Goal: Obtain resource: Obtain resource

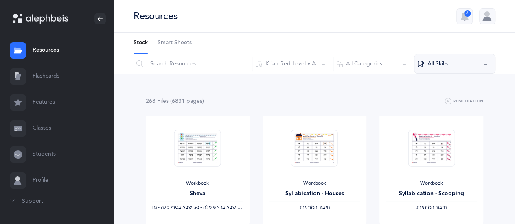
click at [487, 66] on button "All Skills" at bounding box center [454, 64] width 81 height 20
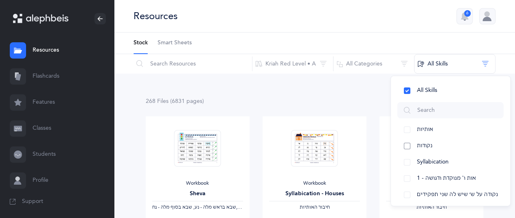
click at [407, 144] on button "נקודות" at bounding box center [450, 146] width 106 height 16
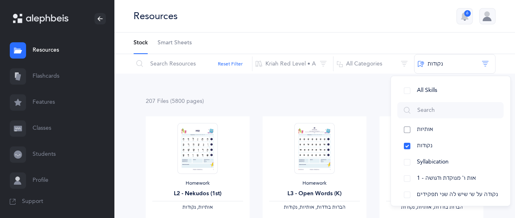
click at [408, 130] on button "אותיות" at bounding box center [450, 130] width 106 height 16
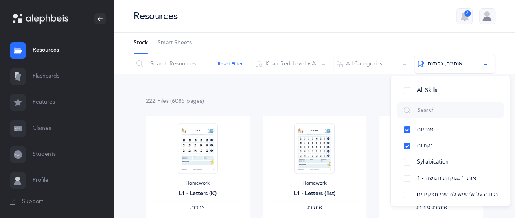
click at [347, 99] on div "222 File s (6085 page s ) Remediation" at bounding box center [315, 101] width 338 height 10
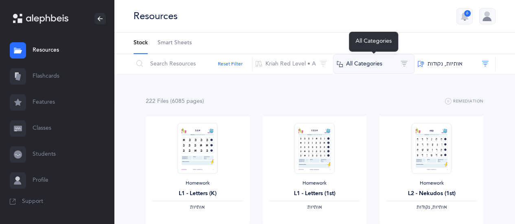
click at [402, 61] on button "All Categories" at bounding box center [373, 64] width 81 height 20
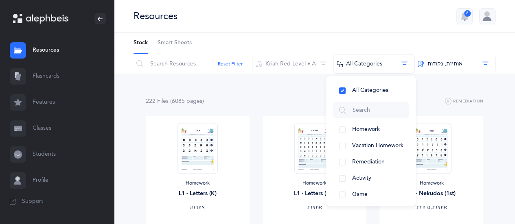
click at [302, 104] on div "222 File s (6085 page s ) Remediation" at bounding box center [315, 101] width 338 height 10
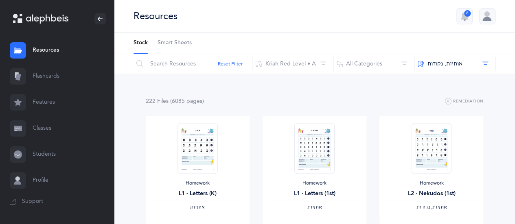
click at [174, 42] on span "Smart Sheets" at bounding box center [175, 43] width 34 height 8
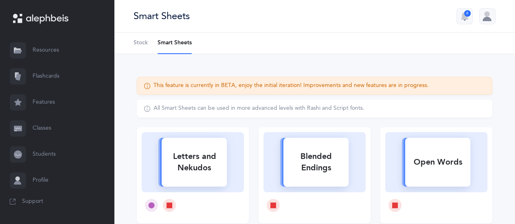
scroll to position [41, 0]
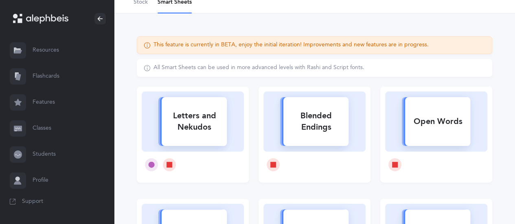
click at [325, 118] on div "Blended Endings" at bounding box center [315, 121] width 65 height 33
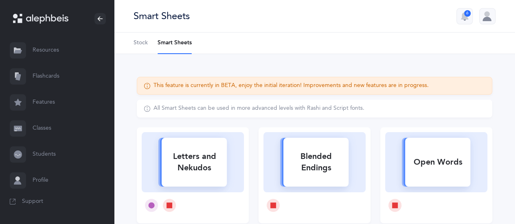
select select
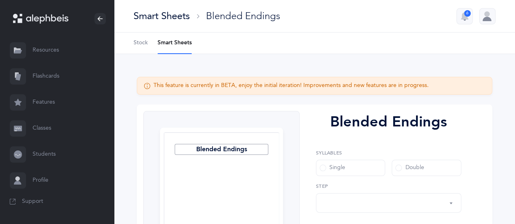
select select "28"
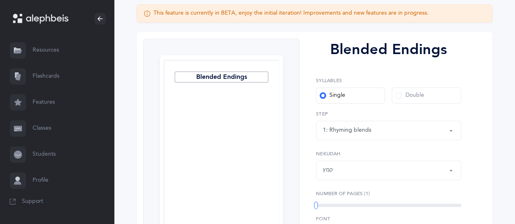
scroll to position [122, 0]
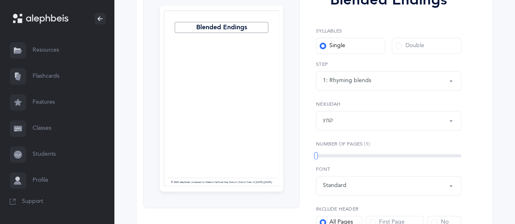
drag, startPoint x: 399, startPoint y: 47, endPoint x: 390, endPoint y: 98, distance: 52.2
click at [398, 50] on label "Double" at bounding box center [426, 46] width 69 height 16
click at [396, 46] on span at bounding box center [398, 46] width 7 height 7
click at [0, 0] on input "Double" at bounding box center [0, 0] width 0 height 0
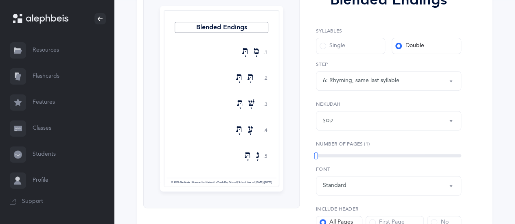
click at [475, 24] on div "Blended Endings 1. 2. 3. 4. 5. מָתָּד תָּתָּד שָׁתָּד עָתָּד גָתָּד בָתָּד נָתּ…" at bounding box center [314, 128] width 355 height 292
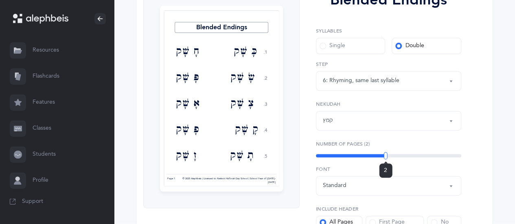
drag, startPoint x: 316, startPoint y: 155, endPoint x: 385, endPoint y: 157, distance: 69.2
click at [385, 157] on div at bounding box center [386, 155] width 4 height 7
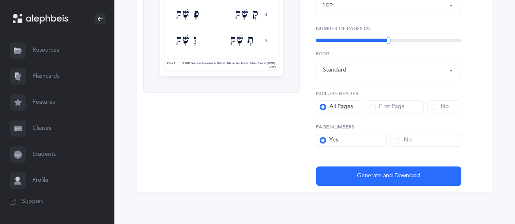
scroll to position [238, 0]
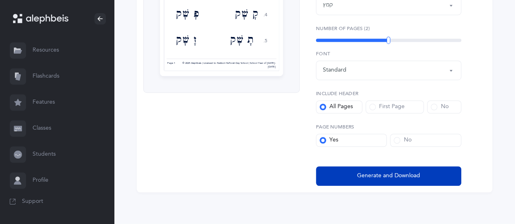
click at [380, 174] on span "Generate and Download" at bounding box center [388, 176] width 63 height 9
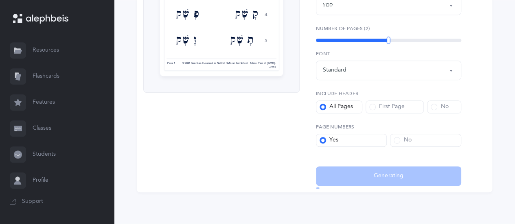
select select "28"
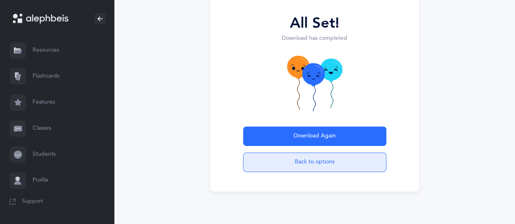
scroll to position [98, 0]
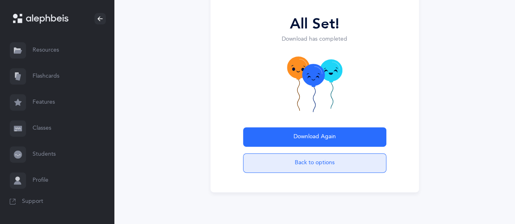
click at [323, 162] on button "Back to options" at bounding box center [314, 163] width 143 height 20
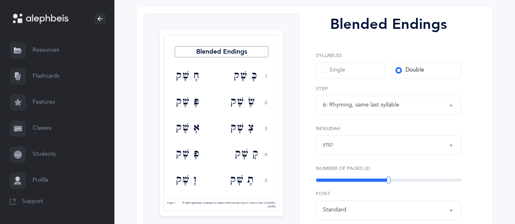
scroll to position [111, 0]
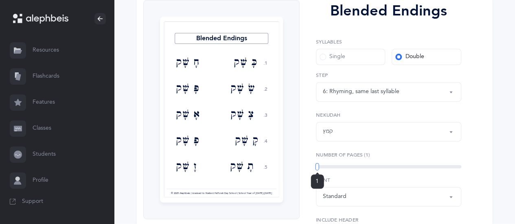
drag, startPoint x: 389, startPoint y: 167, endPoint x: 301, endPoint y: 174, distance: 88.6
click at [301, 173] on div "Blended Endings Syllables Single Double 6: Rhyming, same last syllable 7: Rhymi…" at bounding box center [385, 139] width 171 height 279
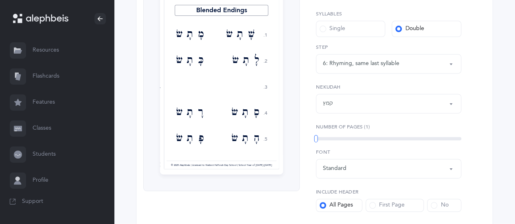
scroll to position [152, 0]
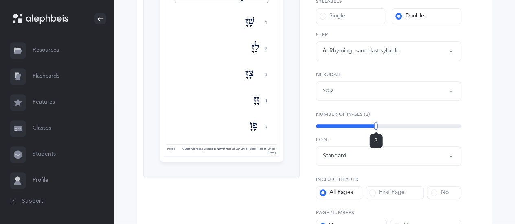
drag, startPoint x: 314, startPoint y: 126, endPoint x: 378, endPoint y: 129, distance: 63.6
click at [376, 127] on div at bounding box center [376, 126] width 4 height 7
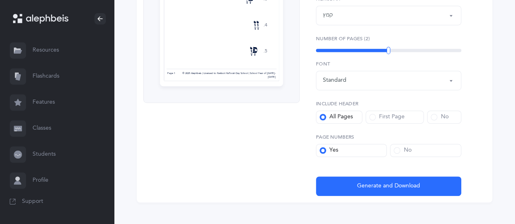
scroll to position [238, 0]
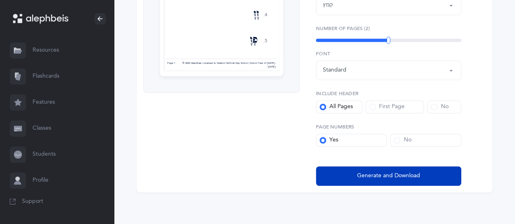
click at [420, 175] on button "Generate and Download" at bounding box center [388, 176] width 145 height 20
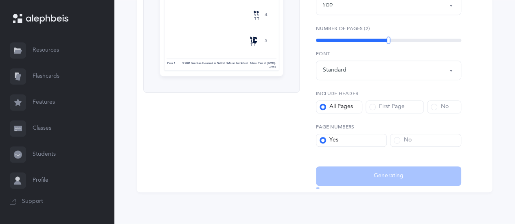
select select "28"
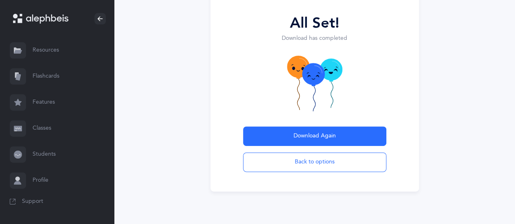
scroll to position [98, 0]
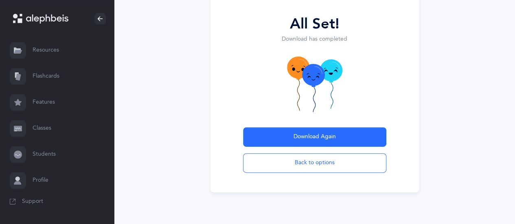
click at [336, 162] on button "Back to options" at bounding box center [314, 163] width 143 height 20
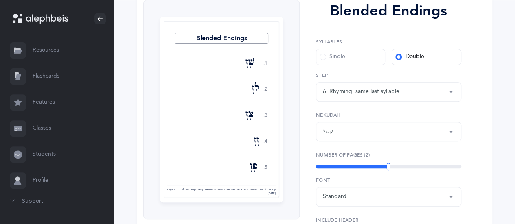
drag, startPoint x: 451, startPoint y: 91, endPoint x: 443, endPoint y: 105, distance: 15.9
click at [450, 92] on button "6: Rhyming, same last syllable" at bounding box center [388, 92] width 145 height 20
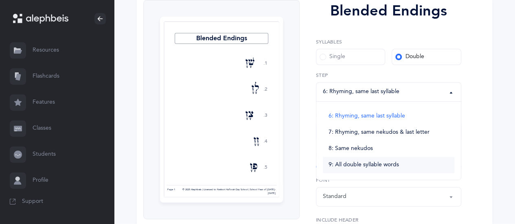
click at [383, 164] on span "9: All double syllable words" at bounding box center [363, 165] width 70 height 7
select select "9"
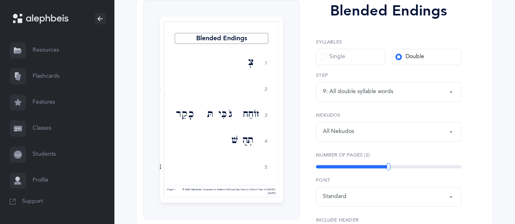
click at [453, 132] on button "All Nekudos" at bounding box center [388, 132] width 145 height 20
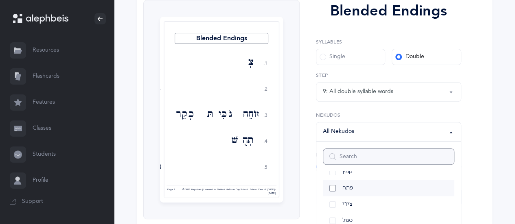
scroll to position [41, 0]
click at [333, 176] on link "פתח" at bounding box center [388, 178] width 131 height 16
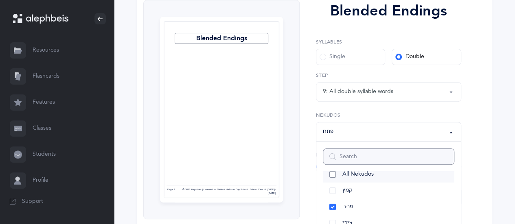
scroll to position [0, 0]
click at [331, 202] on link "קמץ" at bounding box center [388, 202] width 131 height 16
select select "28"
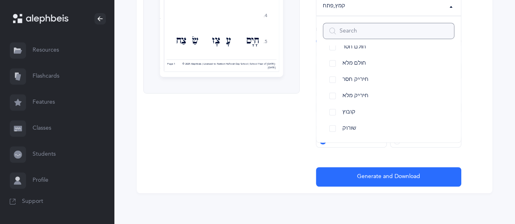
scroll to position [238, 0]
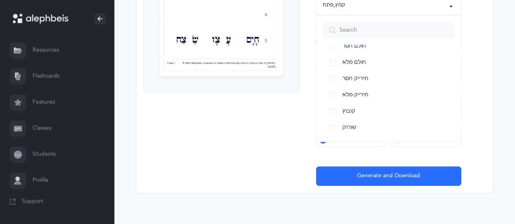
click at [263, 147] on div "Blended Endings 1. 2. 3. 4. 5. לַוָו פַּפָּל שַׁפָשׂ כָבַּף כַּרַן עָרַו נָצַג …" at bounding box center [221, 29] width 156 height 313
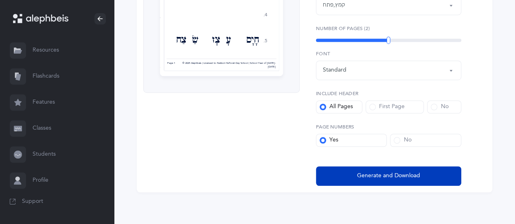
click at [406, 178] on span "Generate and Download" at bounding box center [388, 176] width 63 height 9
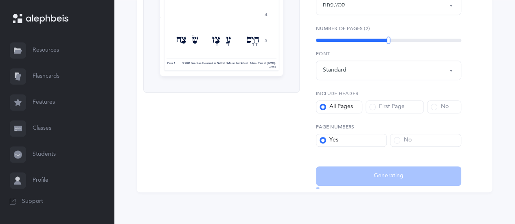
select select "9"
select select "28"
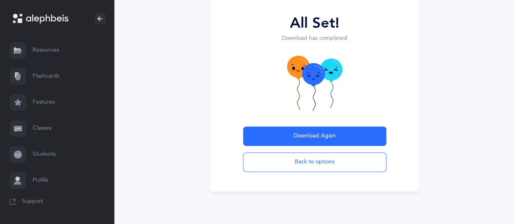
scroll to position [98, 0]
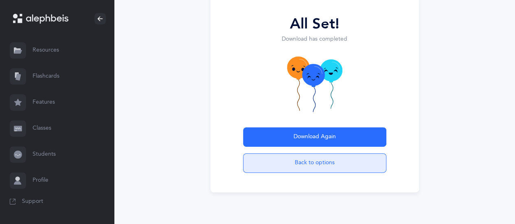
click at [307, 166] on button "Back to options" at bounding box center [314, 163] width 143 height 20
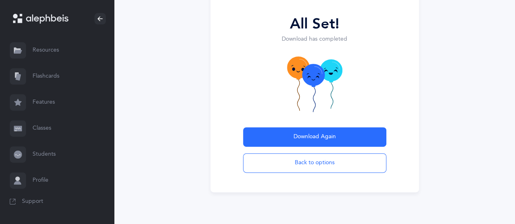
scroll to position [111, 0]
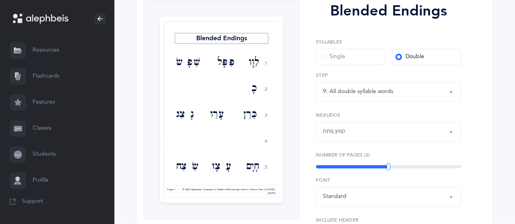
click at [451, 133] on button "קמץ , פתח" at bounding box center [388, 132] width 145 height 20
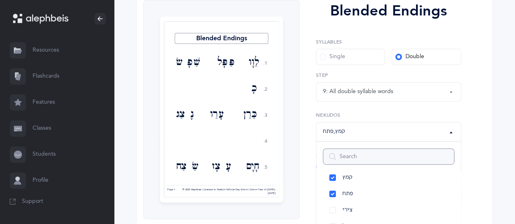
scroll to position [81, 0]
click at [334, 186] on link "שוא" at bounding box center [388, 186] width 131 height 16
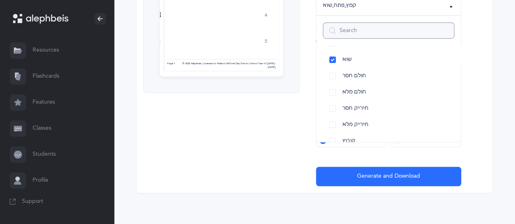
scroll to position [238, 0]
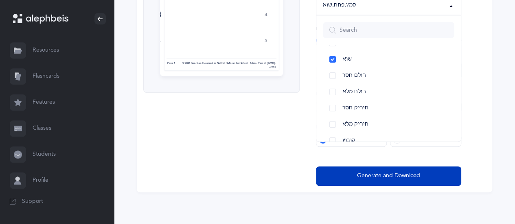
click at [411, 173] on span "Generate and Download" at bounding box center [388, 176] width 63 height 9
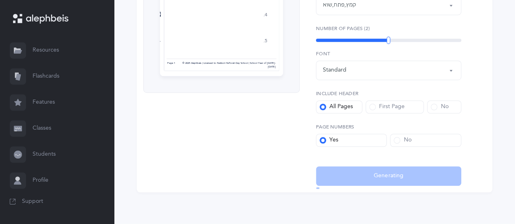
select select "9"
select select "28"
